Goal: Transaction & Acquisition: Purchase product/service

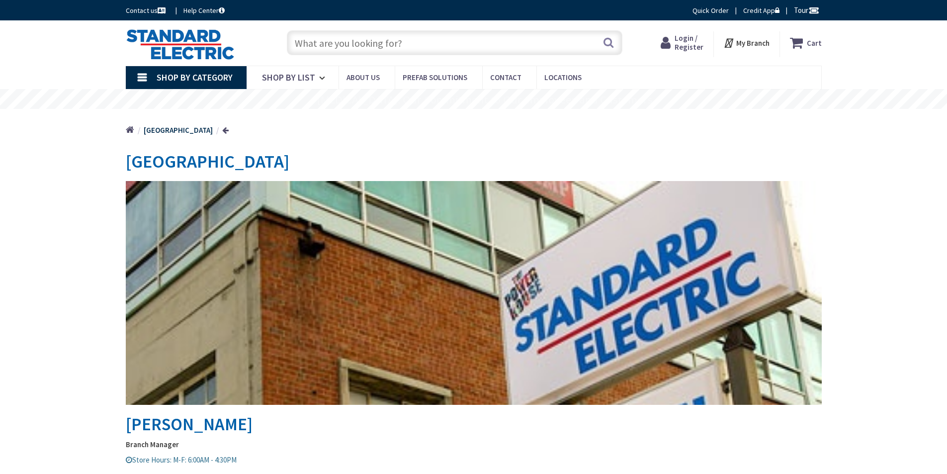
click at [364, 36] on input "text" at bounding box center [455, 42] width 336 height 25
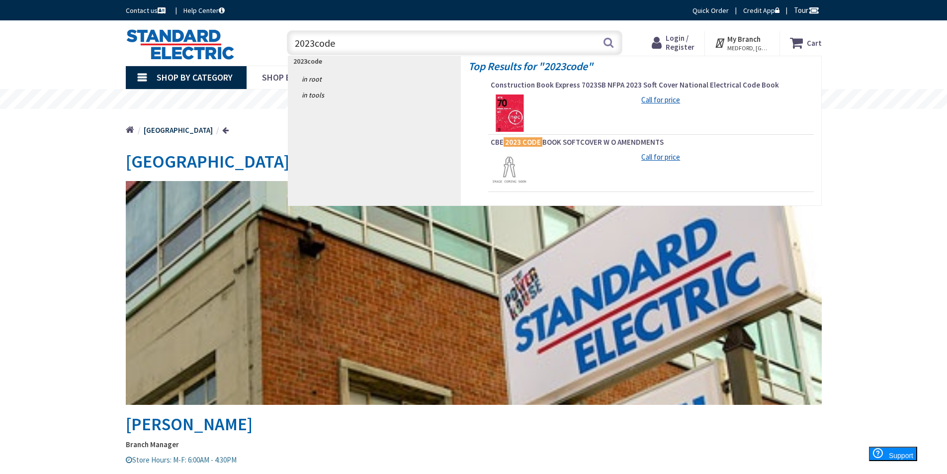
type input "2023code"
click at [517, 110] on img at bounding box center [509, 112] width 37 height 37
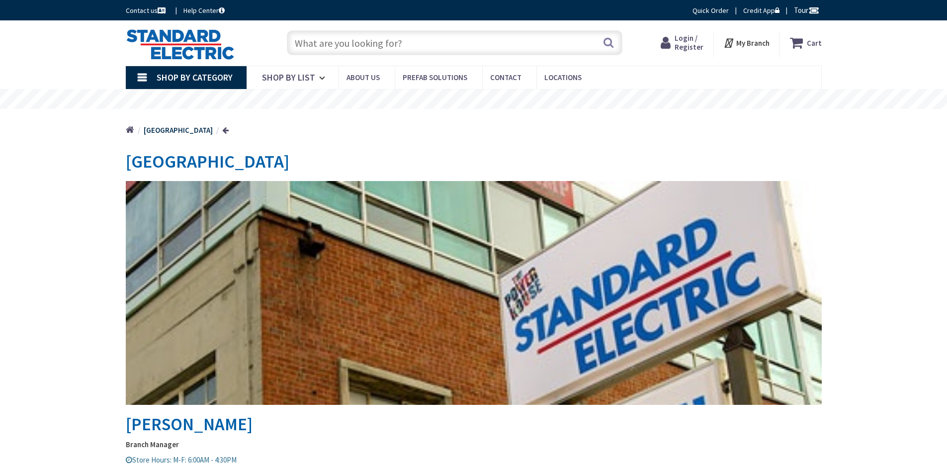
click at [357, 50] on input "text" at bounding box center [455, 42] width 336 height 25
click at [352, 44] on input "text" at bounding box center [455, 42] width 336 height 25
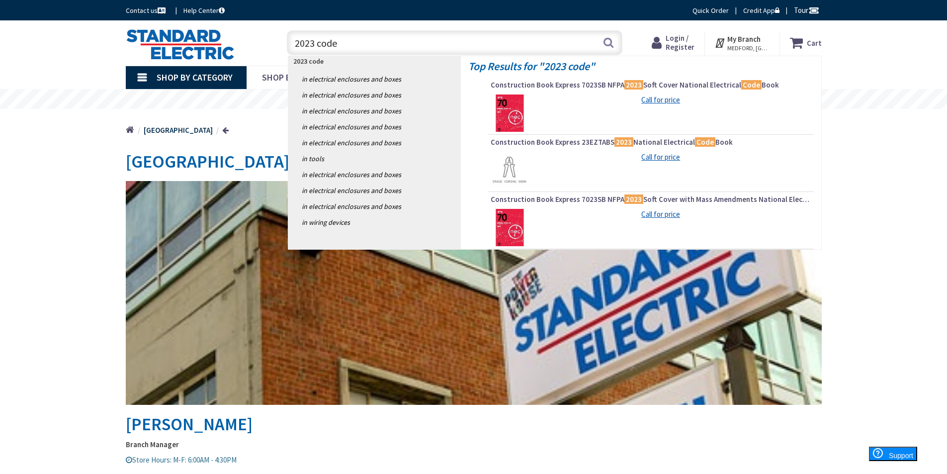
type input "2023 code"
click at [517, 114] on img at bounding box center [509, 112] width 37 height 37
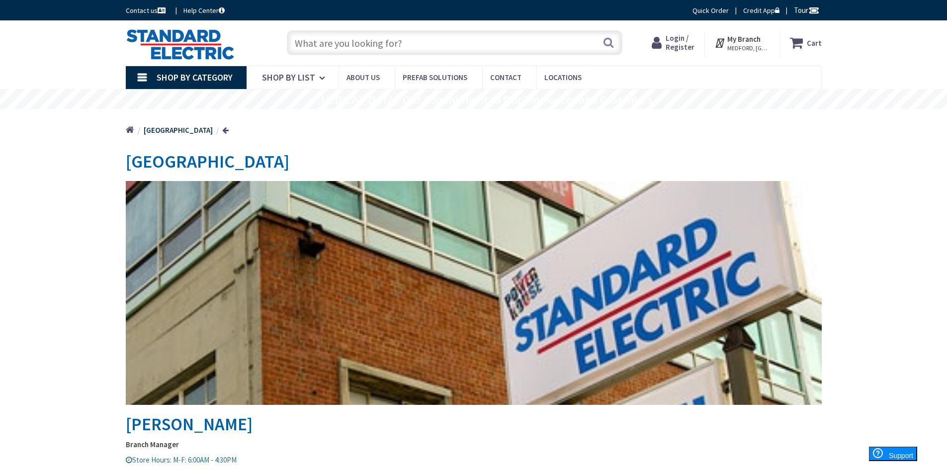
click at [319, 41] on input "text" at bounding box center [455, 42] width 336 height 25
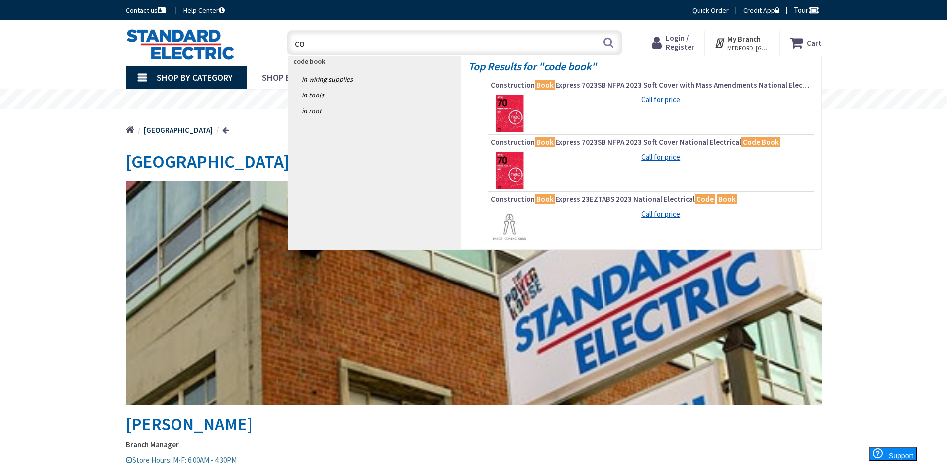
type input "c"
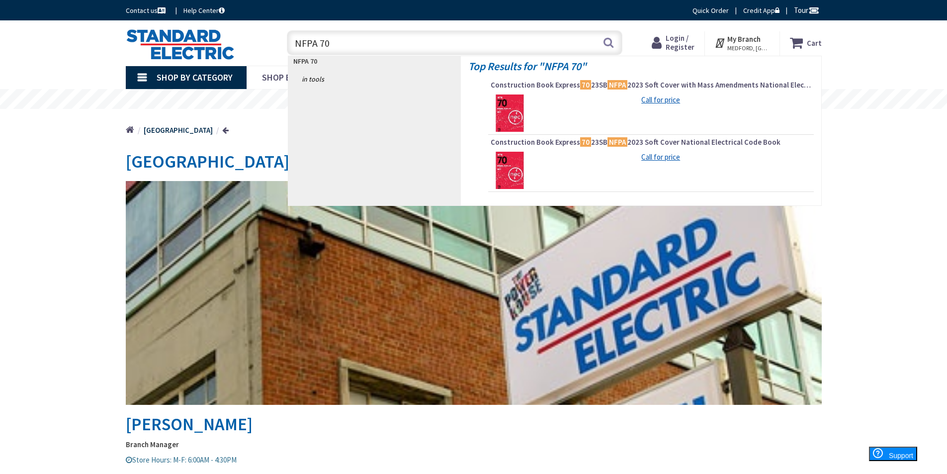
type input "NFPA 70"
click at [513, 113] on img at bounding box center [509, 112] width 37 height 37
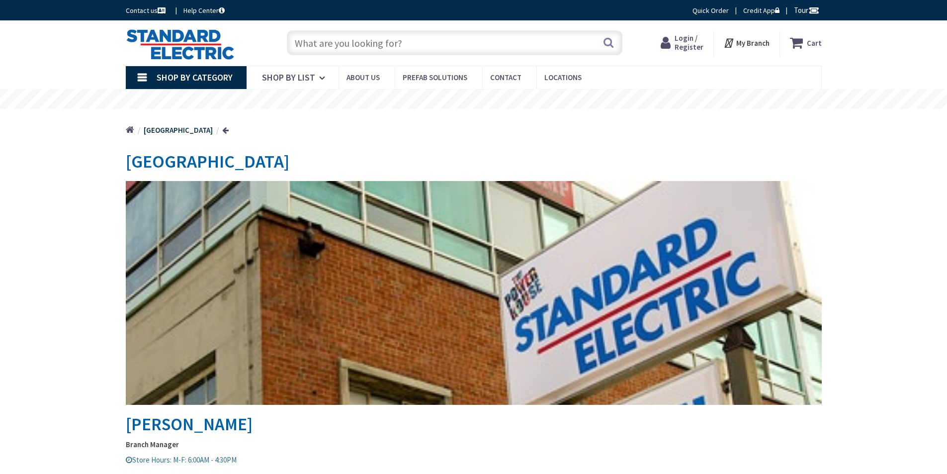
click at [298, 43] on input "text" at bounding box center [455, 42] width 336 height 25
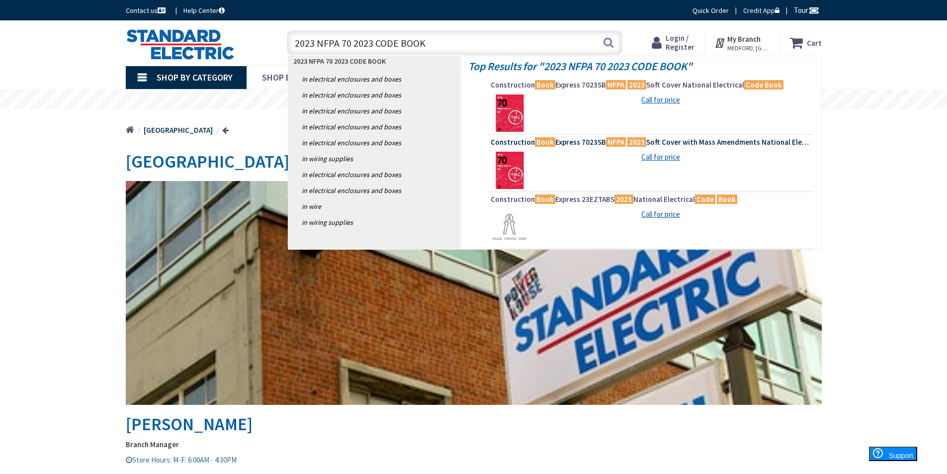
type input "2023 NFPA 70 2023 CODE BOOK"
click at [589, 142] on span "Construction Book Express 7023SB NFPA 2023 Soft Cover with Mass Amendments Nati…" at bounding box center [651, 142] width 321 height 10
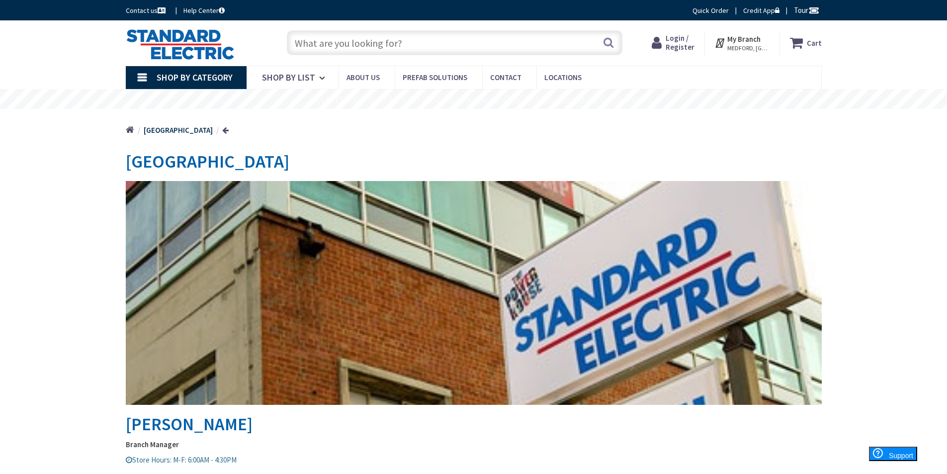
click at [318, 39] on input "text" at bounding box center [455, 42] width 336 height 25
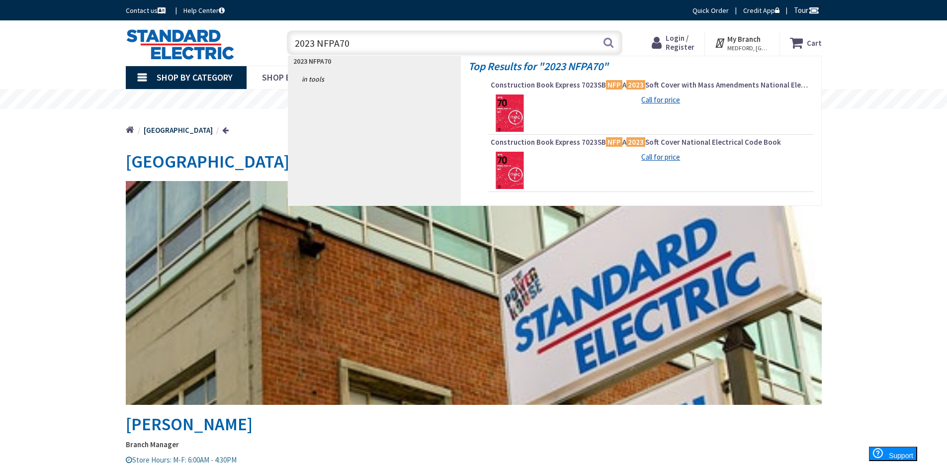
click at [341, 41] on input "2023 NFPA70" at bounding box center [455, 42] width 336 height 25
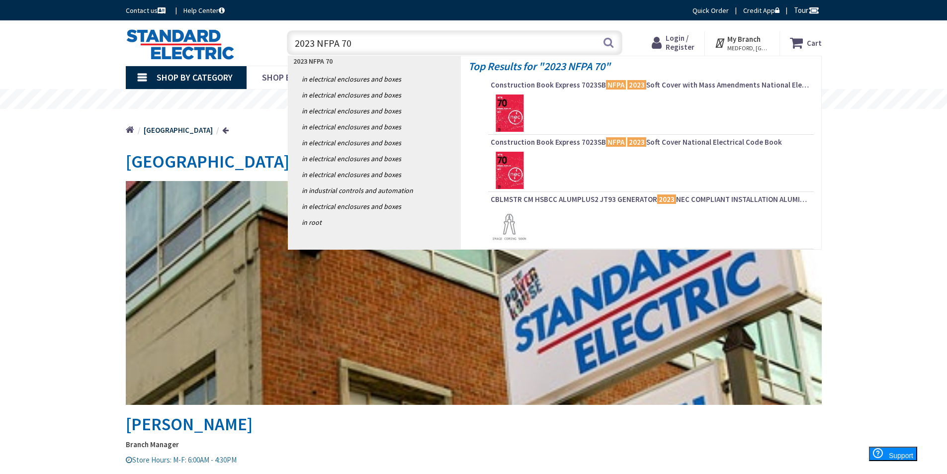
click at [361, 39] on input "2023 NFPA 70" at bounding box center [455, 42] width 336 height 25
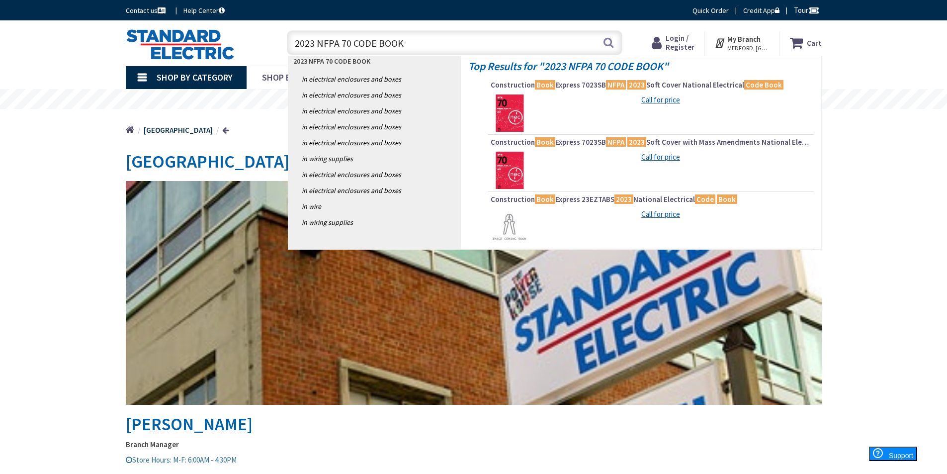
type input "2023 NFPA 70 CODE BOOK"
click at [508, 101] on img at bounding box center [509, 112] width 37 height 37
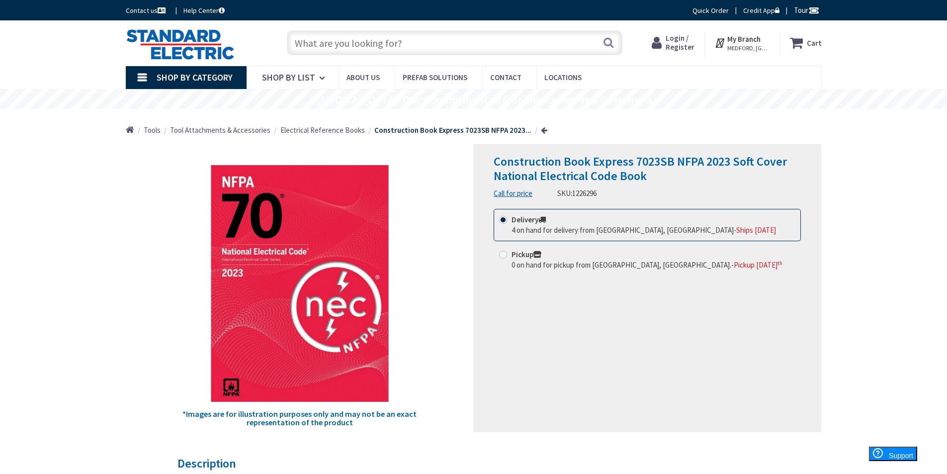
click at [322, 52] on input "text" at bounding box center [455, 42] width 336 height 25
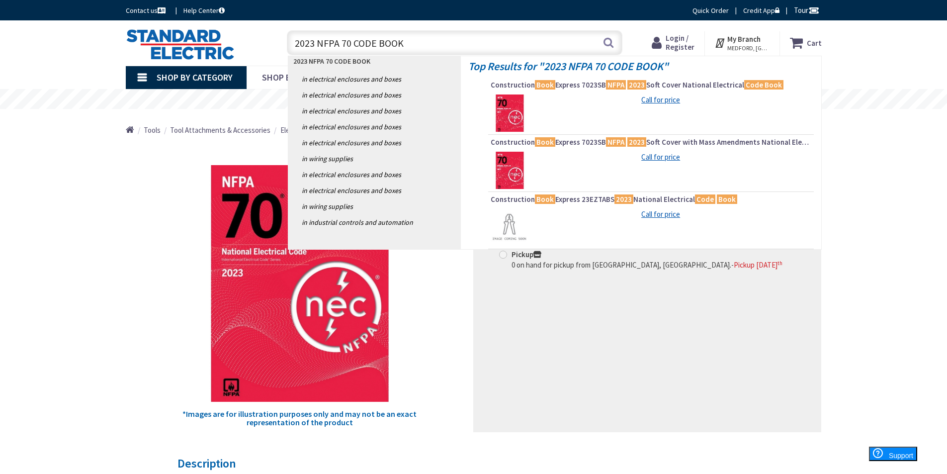
type input "2023 NFPA 70 CODE BOOK"
click at [504, 175] on img at bounding box center [509, 170] width 37 height 37
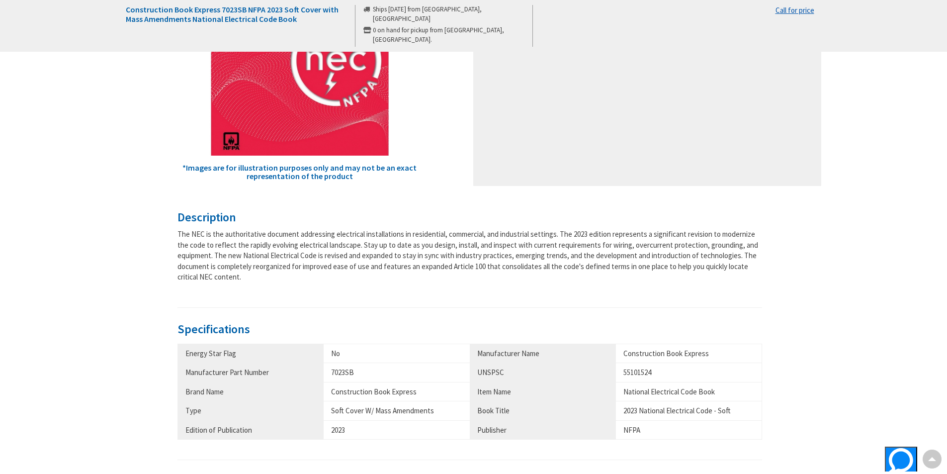
scroll to position [149, 0]
